Goal: Check status

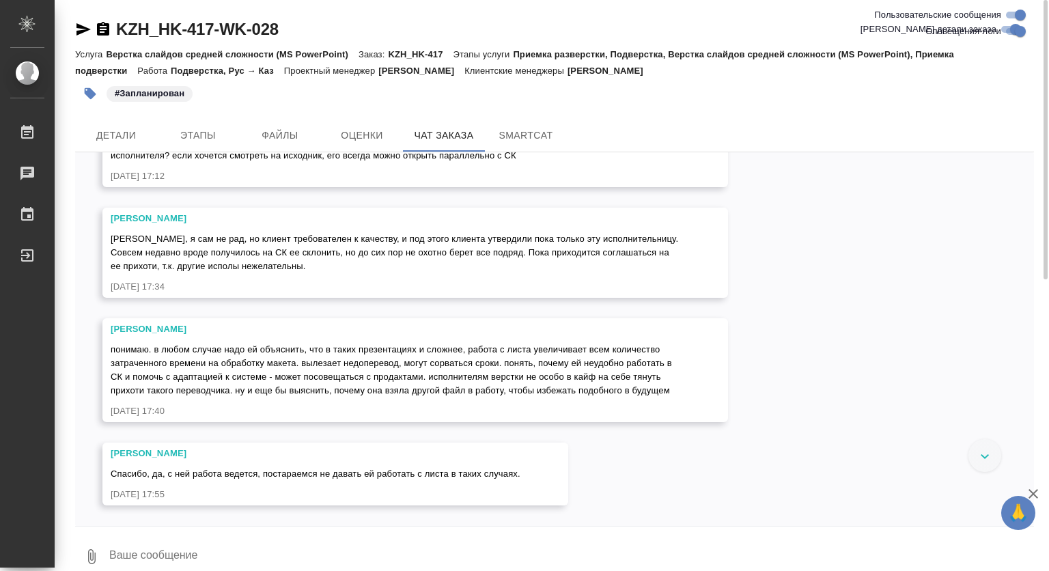
scroll to position [13280, 0]
click at [101, 139] on span "Детали" at bounding box center [116, 135] width 66 height 17
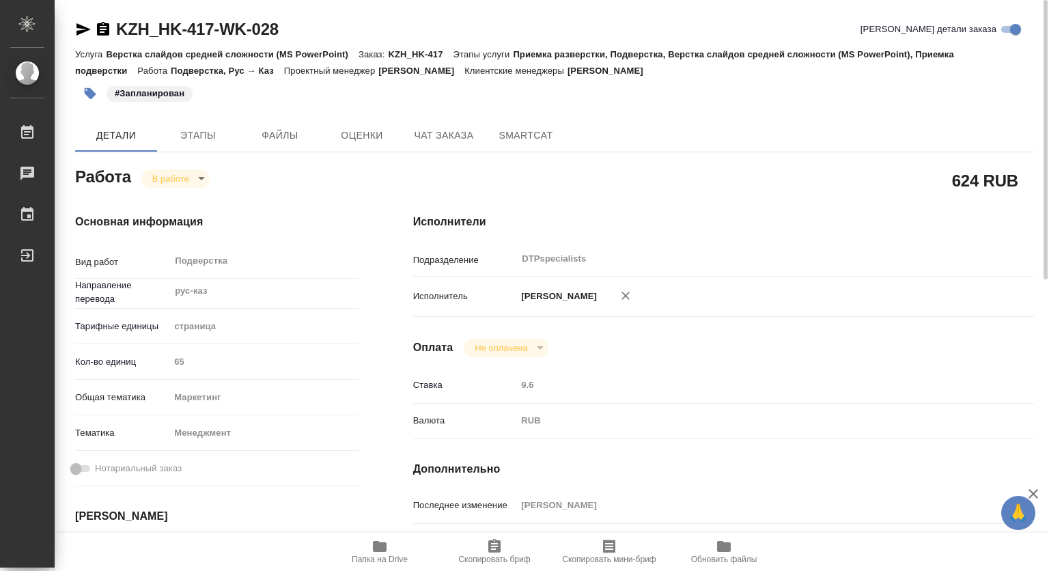
type textarea "x"
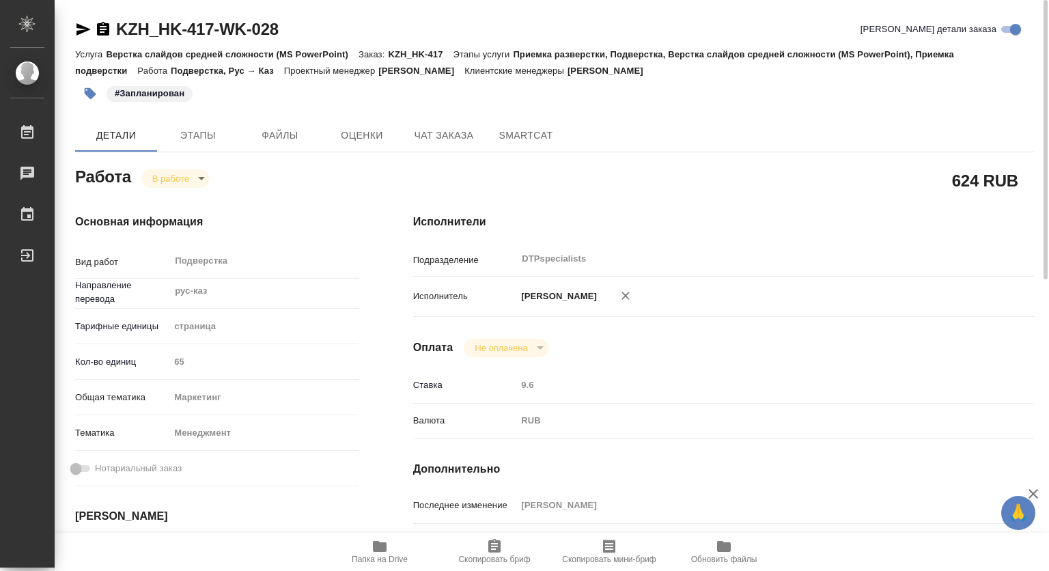
type textarea "x"
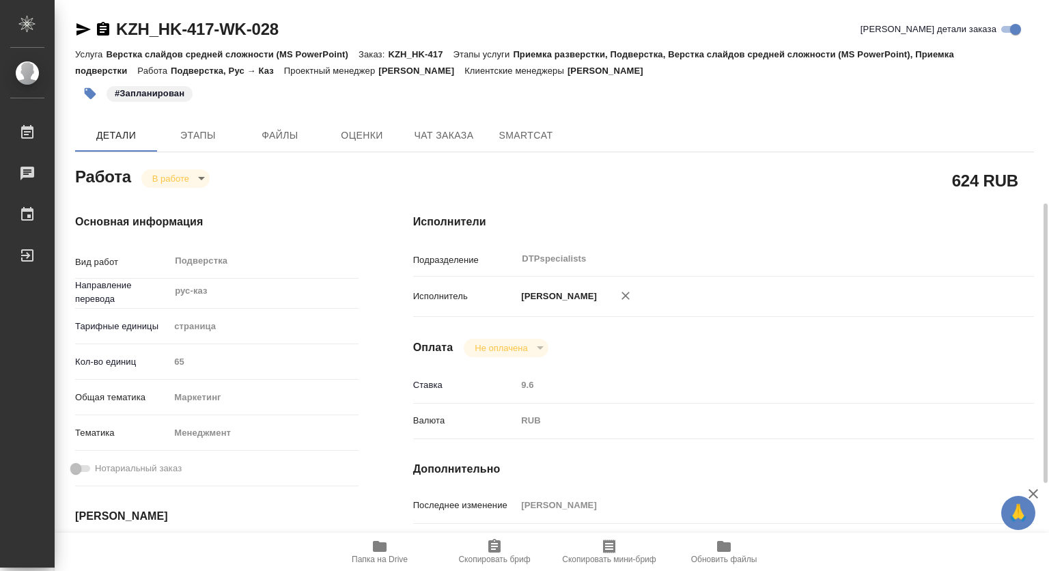
scroll to position [205, 0]
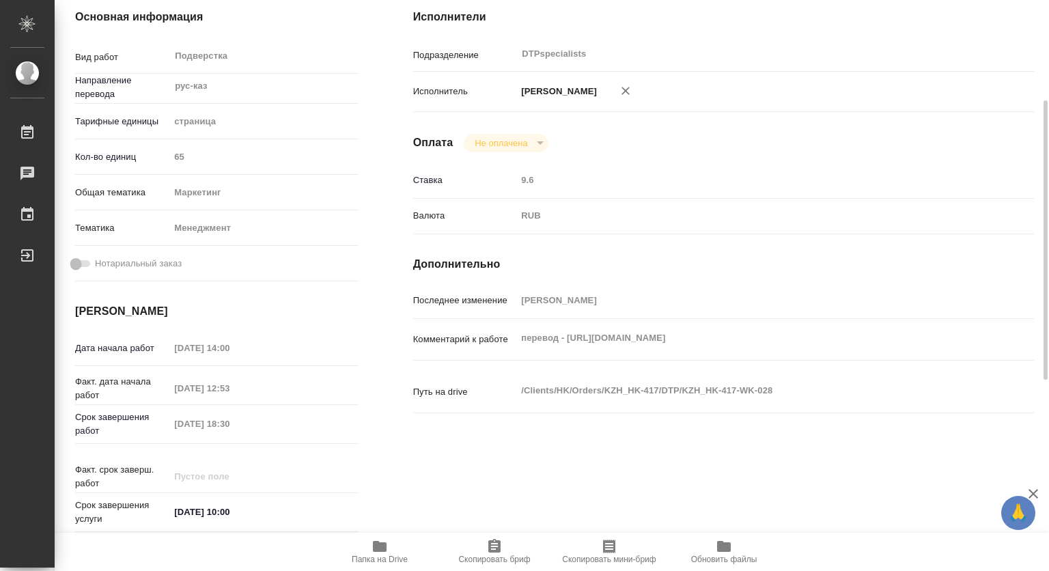
type textarea "x"
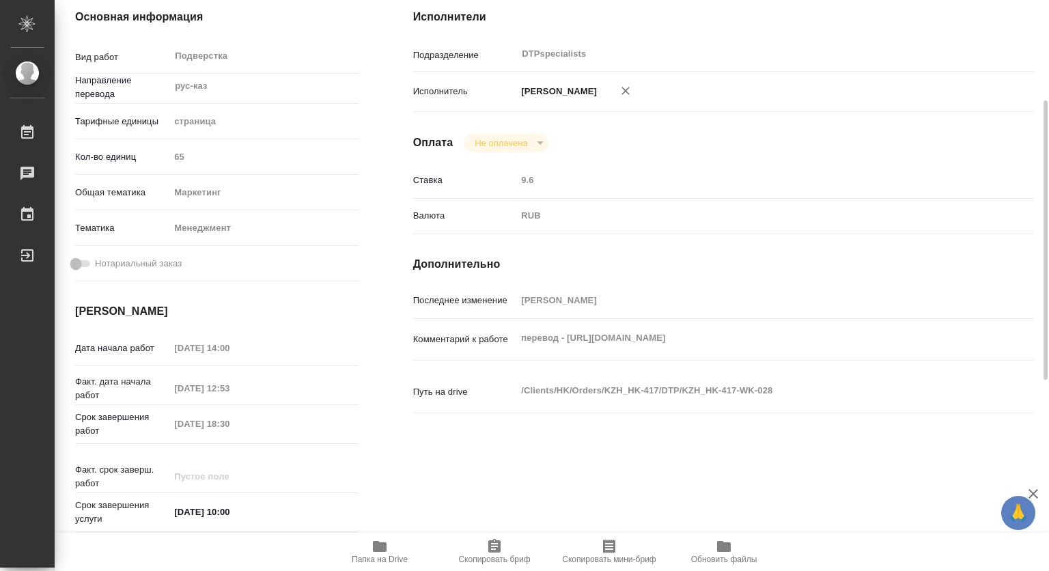
click at [379, 556] on span "Папка на Drive" at bounding box center [380, 560] width 56 height 10
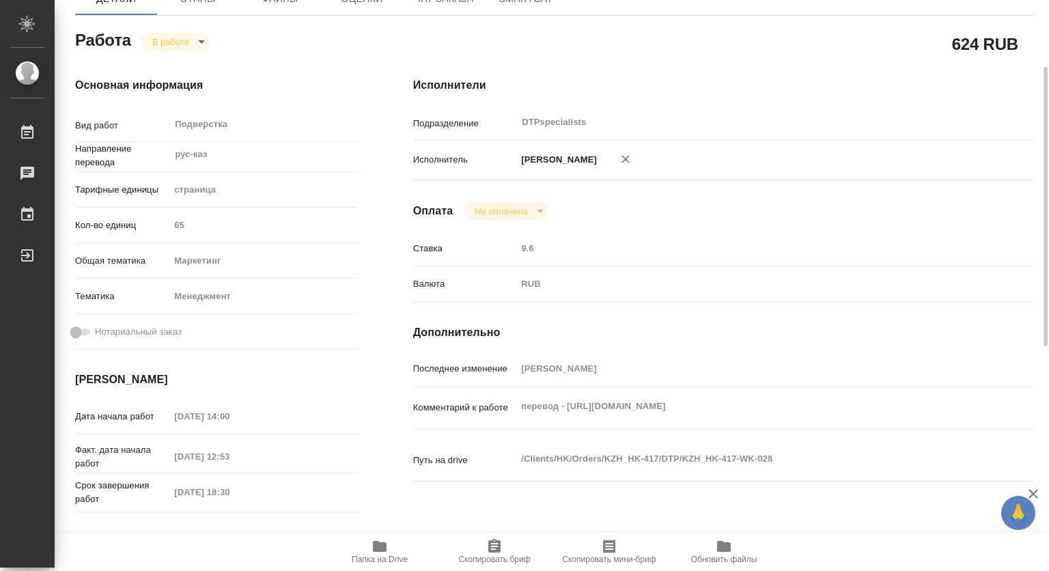
scroll to position [0, 0]
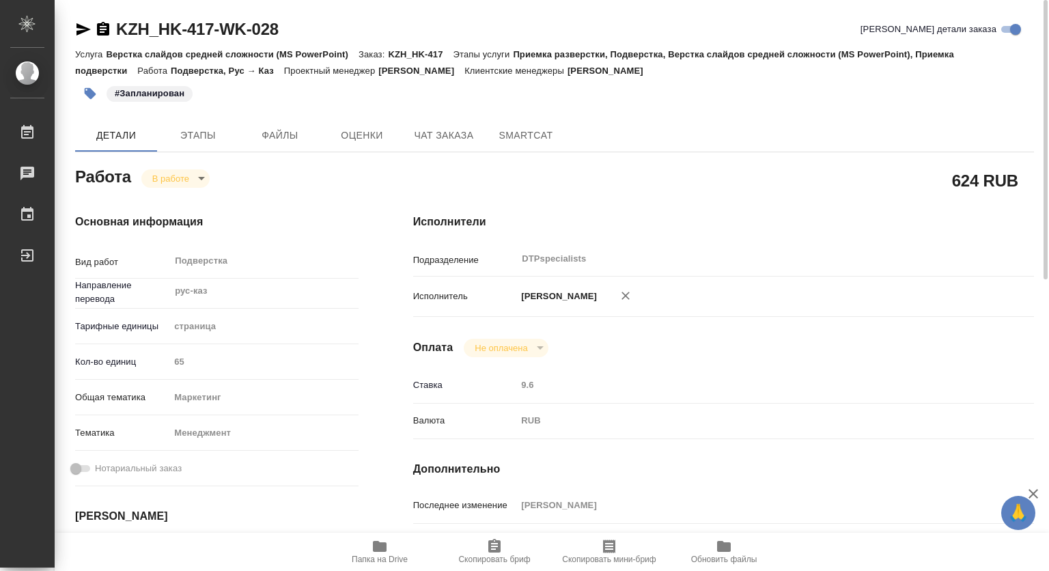
click at [169, 185] on body "🙏 .cls-1 fill:#fff; AWATERA [PERSON_NAME] 0 Чаты График Выйти KZH_HK-417-WK-028…" at bounding box center [524, 285] width 1049 height 571
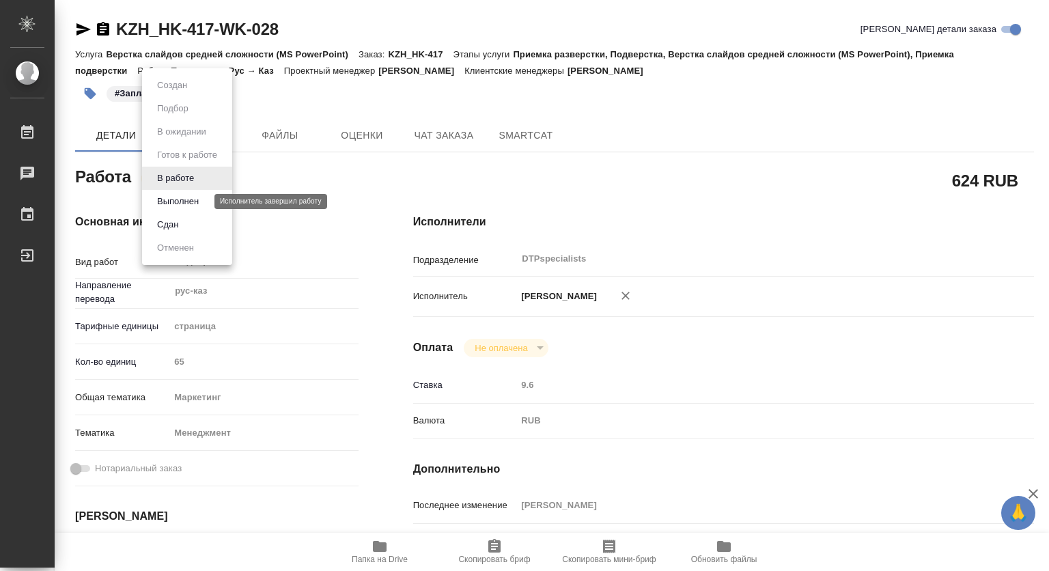
click at [170, 205] on button "Выполнен" at bounding box center [178, 201] width 50 height 15
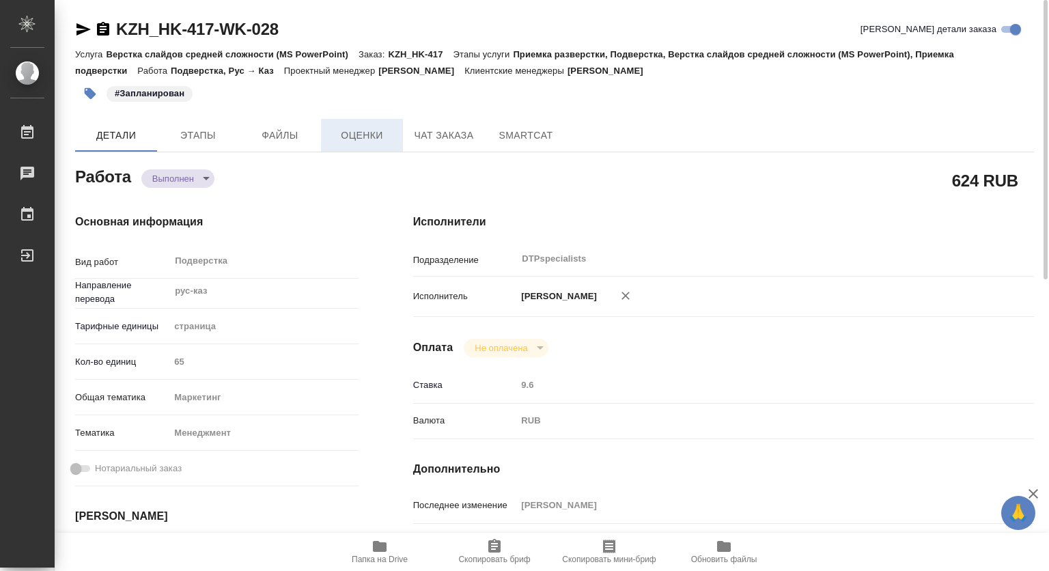
type textarea "x"
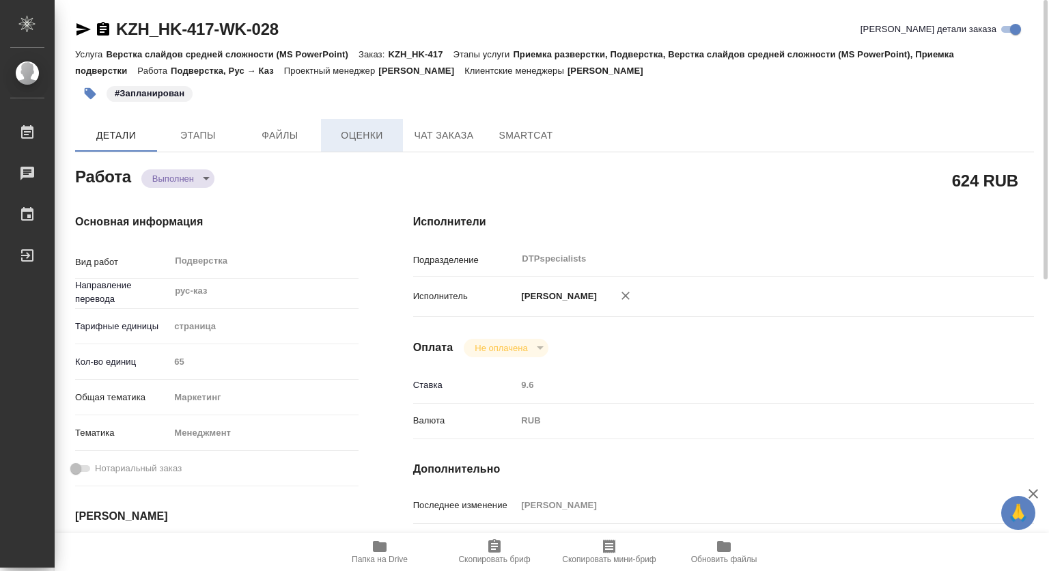
type textarea "x"
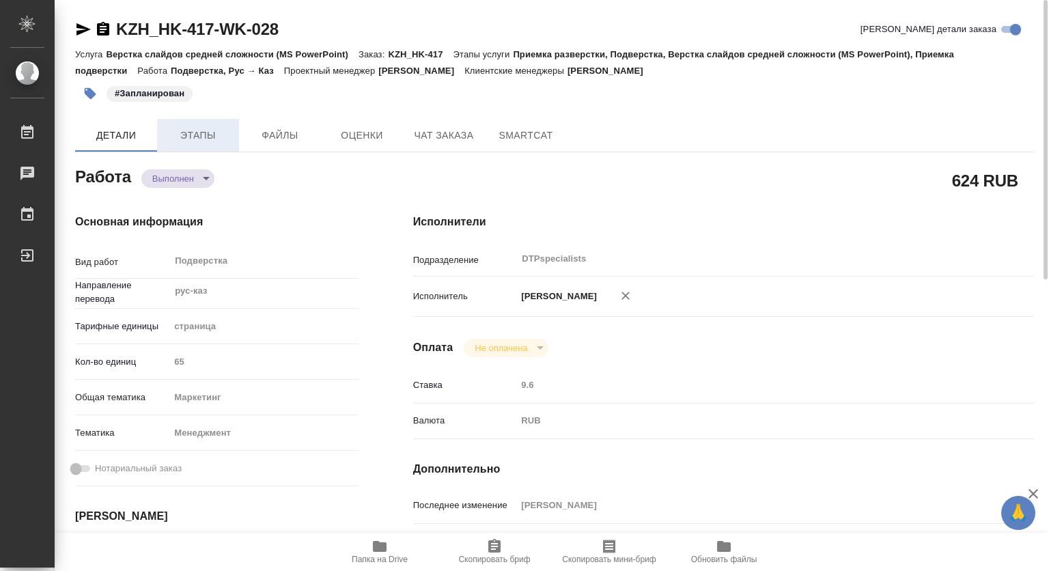
click at [196, 139] on span "Этапы" at bounding box center [198, 135] width 66 height 17
type textarea "x"
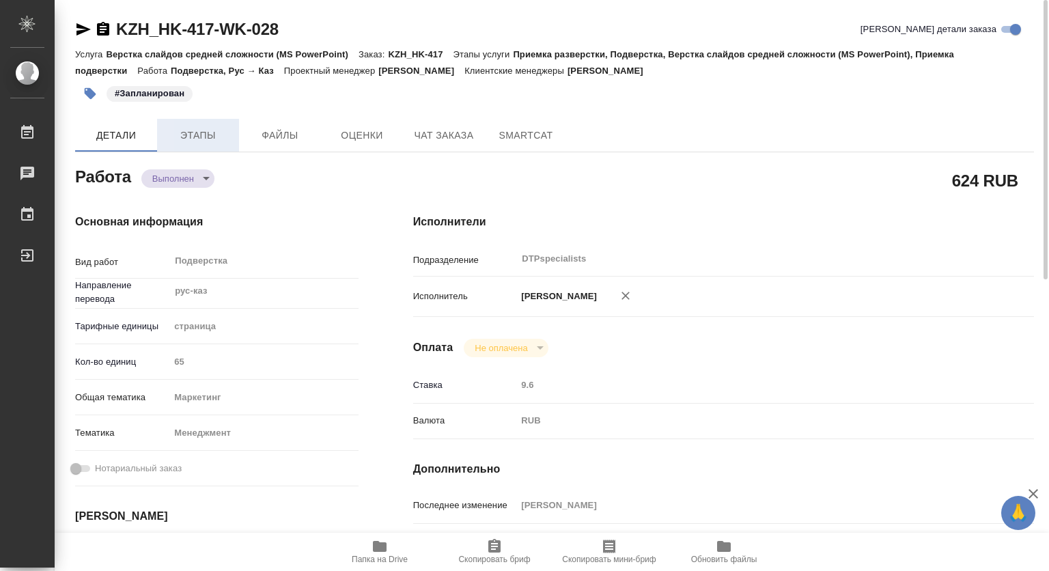
type textarea "x"
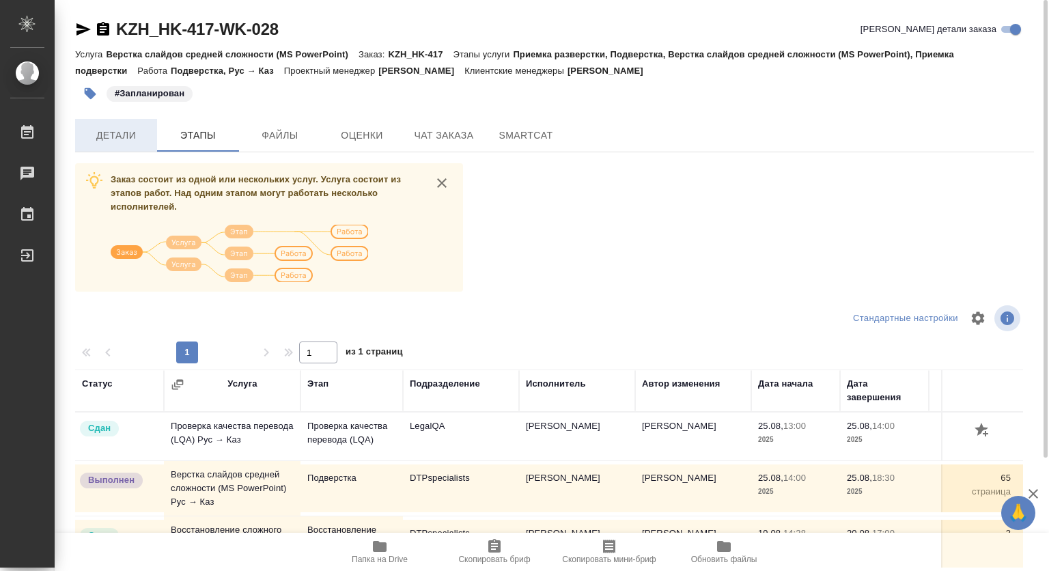
click at [104, 131] on span "Детали" at bounding box center [116, 135] width 66 height 17
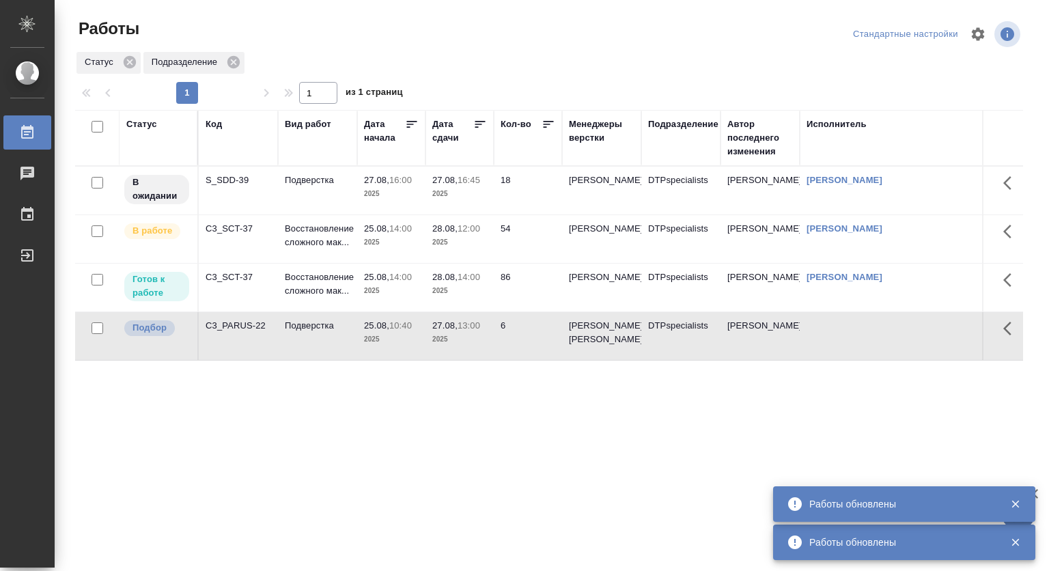
scroll to position [38, 0]
